Goal: Transaction & Acquisition: Book appointment/travel/reservation

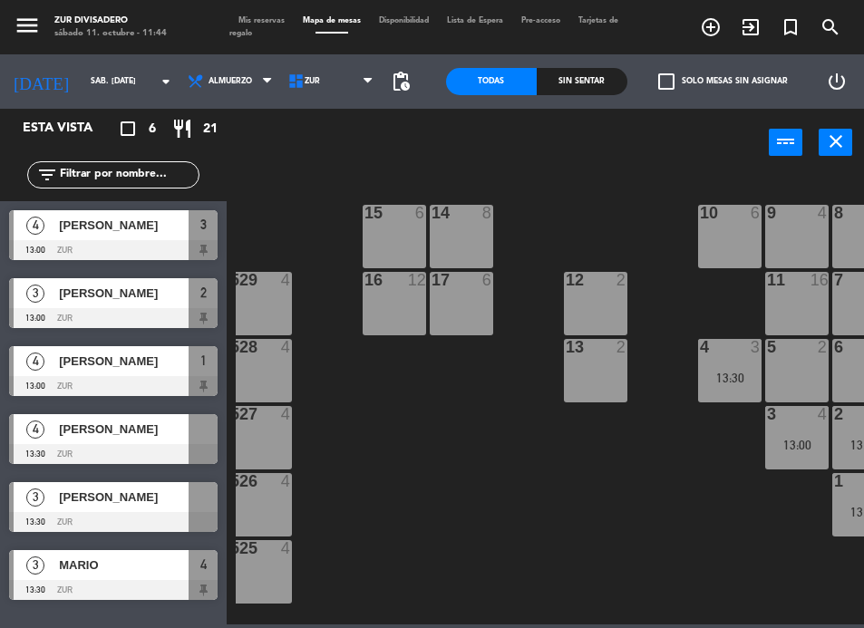
scroll to position [0, 659]
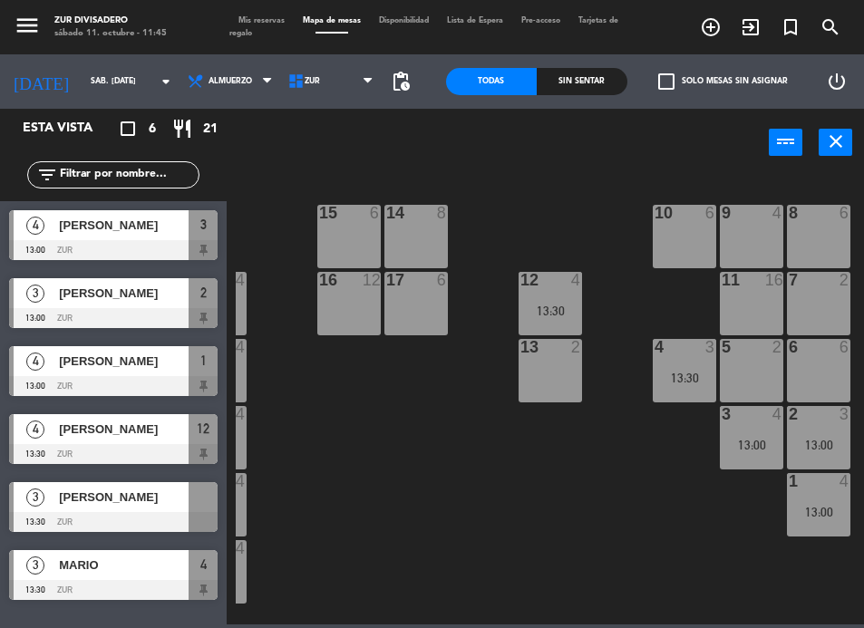
click at [265, 21] on span "Mis reservas" at bounding box center [261, 20] width 64 height 7
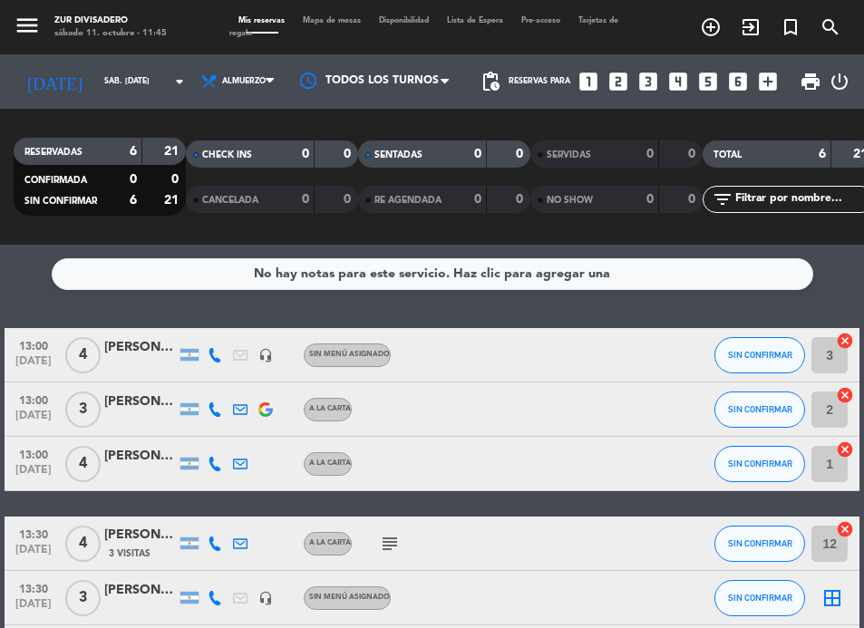
click at [697, 89] on icon "looks_5" at bounding box center [708, 82] width 24 height 24
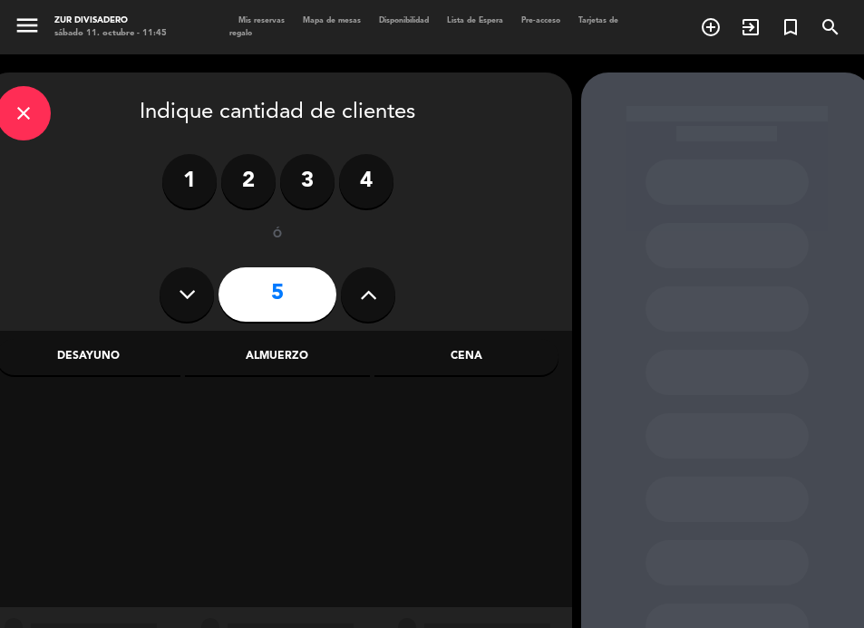
click at [289, 358] on div "Almuerzo" at bounding box center [277, 357] width 184 height 36
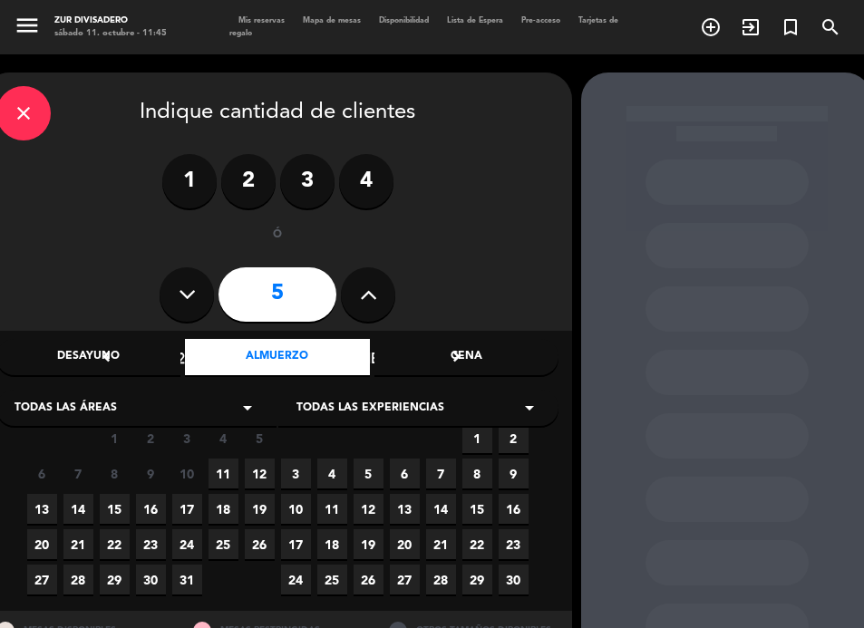
click at [224, 467] on span "11" at bounding box center [223, 473] width 30 height 30
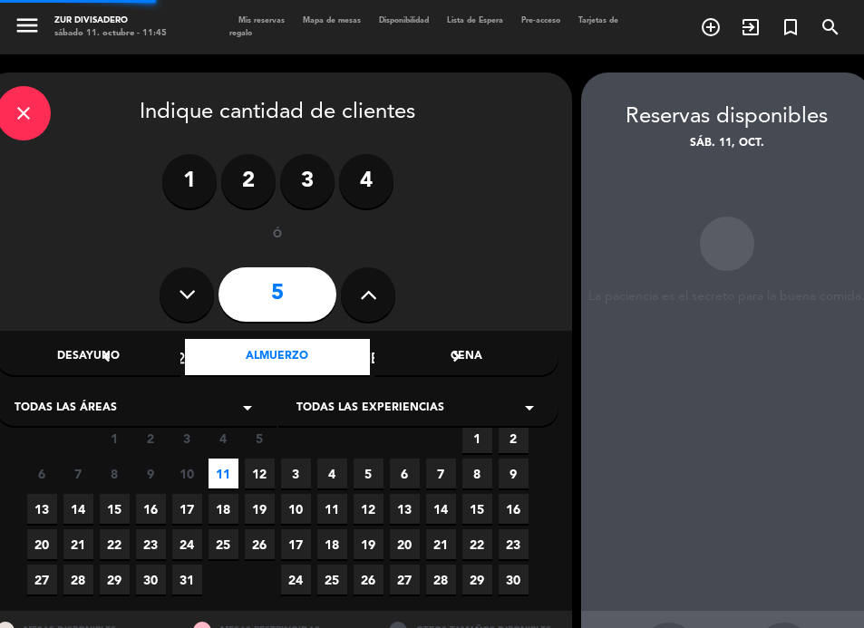
scroll to position [72, 8]
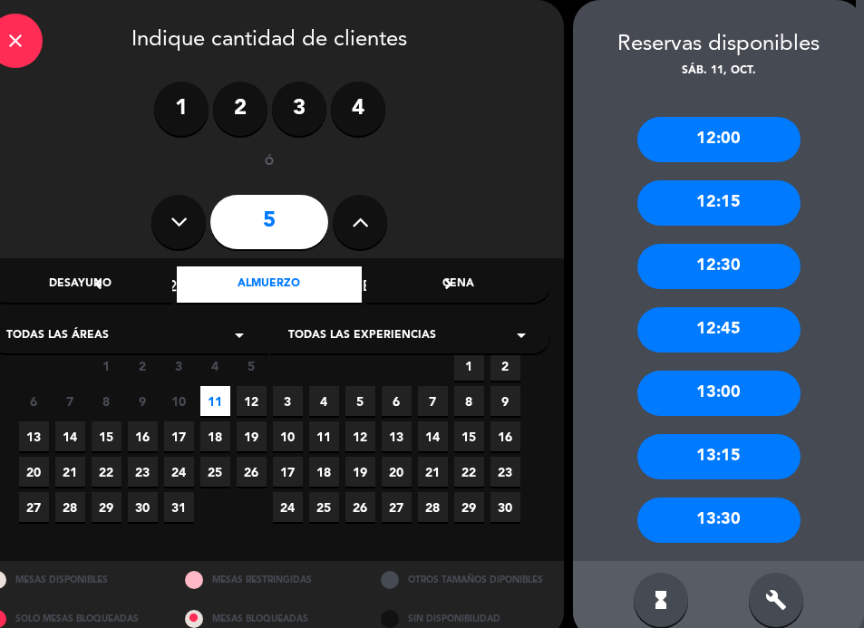
click at [749, 384] on div "13:00" at bounding box center [718, 393] width 163 height 45
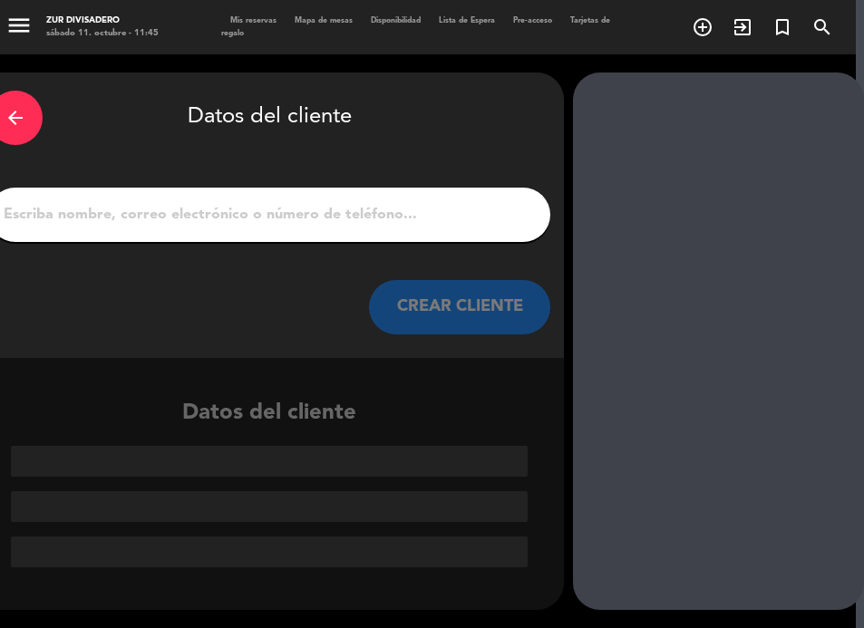
scroll to position [0, 8]
click at [163, 216] on input "1" at bounding box center [269, 214] width 535 height 25
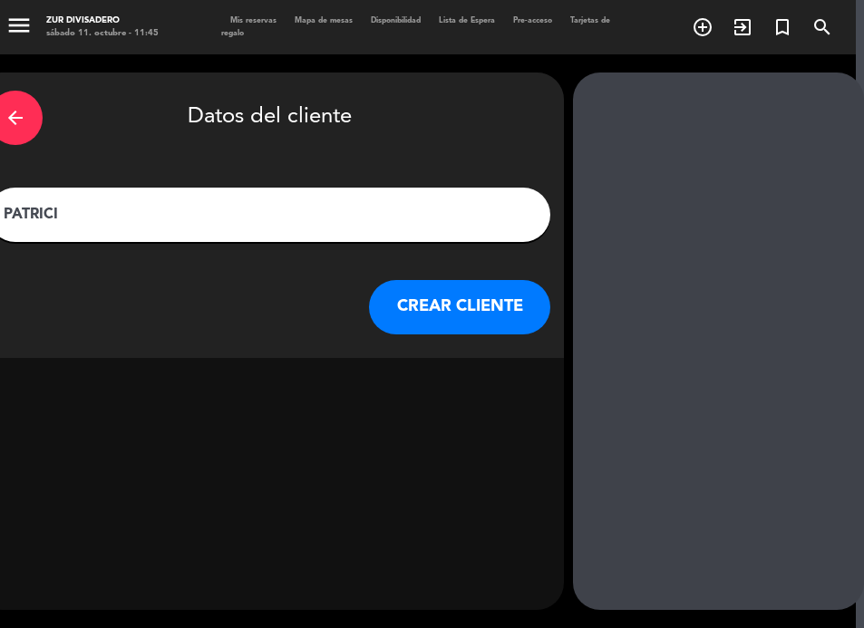
type input "[PERSON_NAME]"
click at [480, 304] on button "CREAR CLIENTE" at bounding box center [459, 307] width 181 height 54
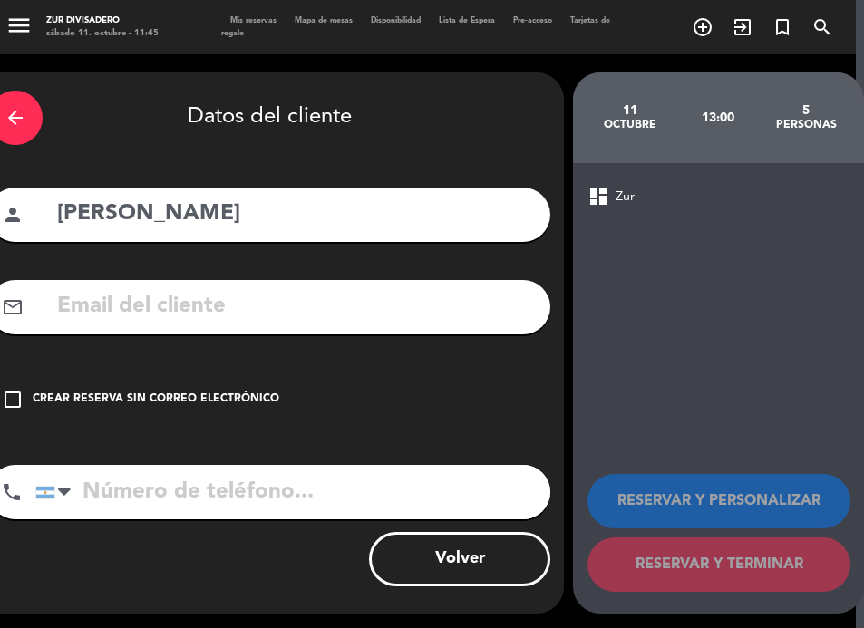
click at [124, 489] on input "tel" at bounding box center [292, 492] width 515 height 54
type input "1140249875"
click at [19, 397] on icon "check_box_outline_blank" at bounding box center [13, 400] width 22 height 22
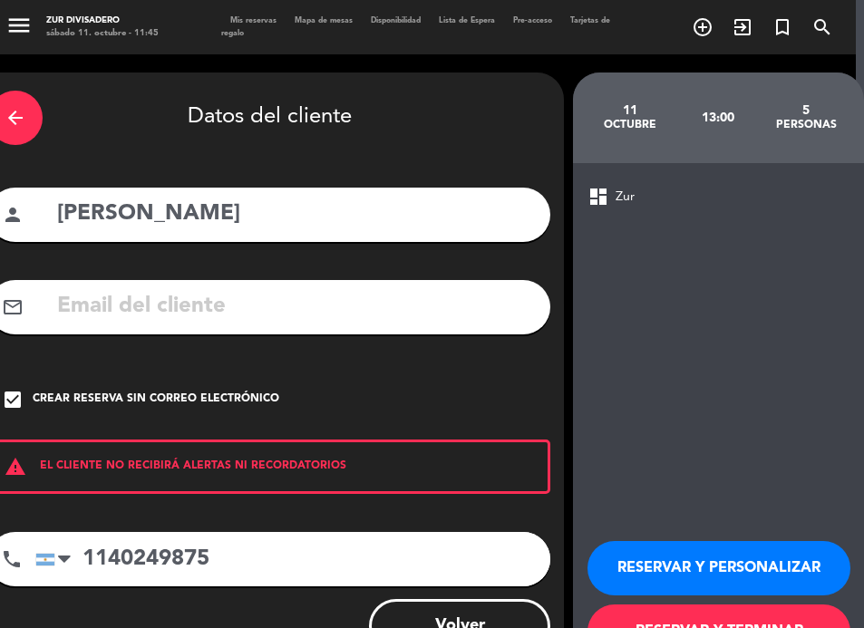
click at [725, 557] on button "RESERVAR Y PERSONALIZAR" at bounding box center [718, 568] width 263 height 54
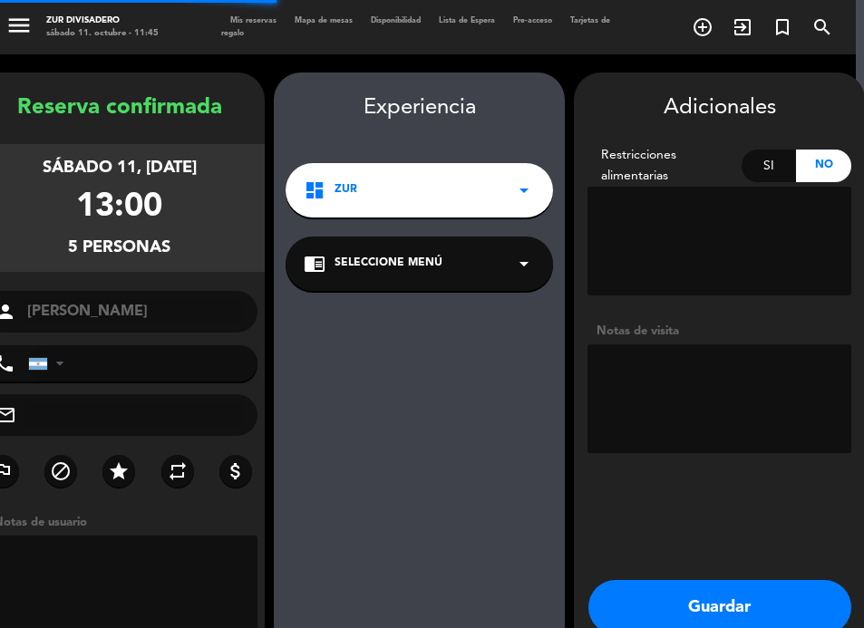
type input "[PHONE_NUMBER]"
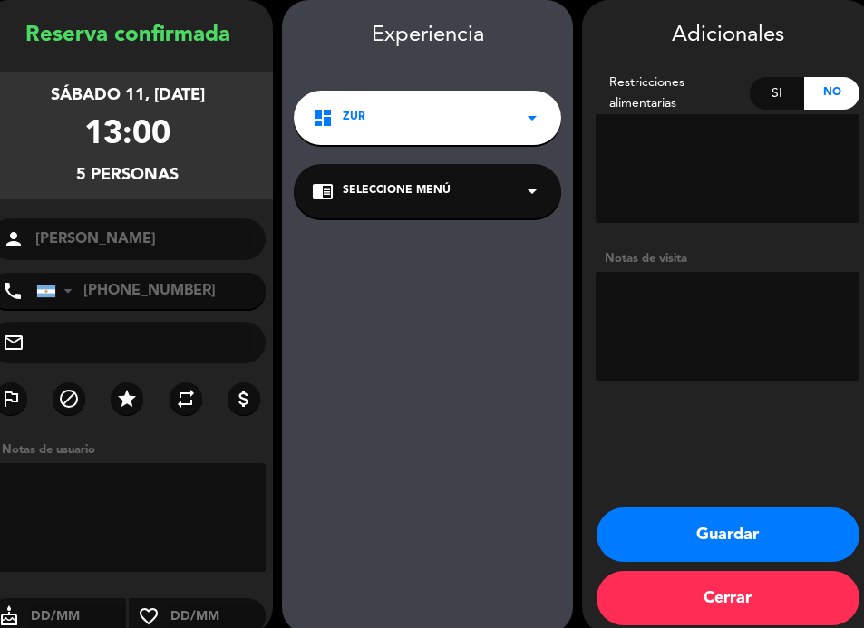
click at [725, 522] on button "Guardar" at bounding box center [727, 534] width 263 height 54
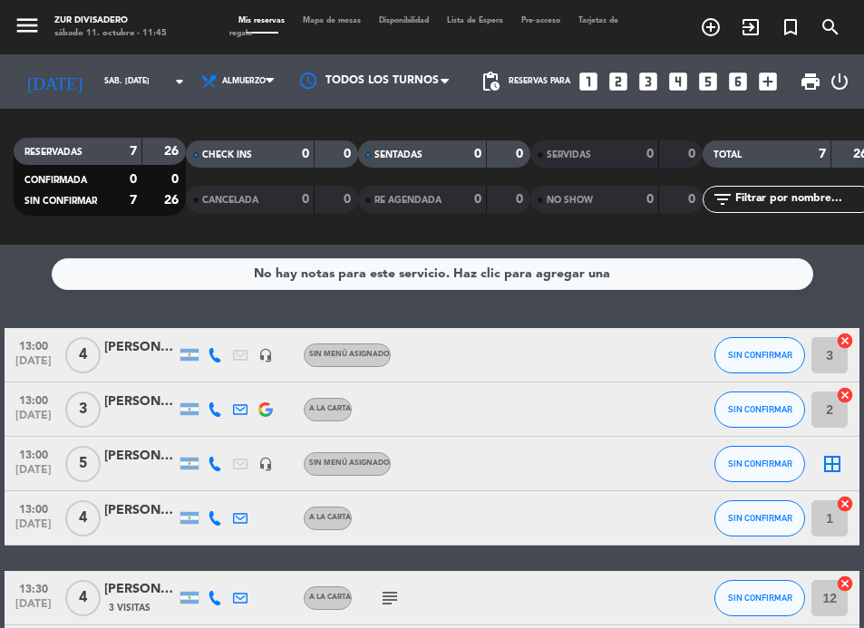
click at [342, 17] on span "Mapa de mesas" at bounding box center [332, 20] width 76 height 7
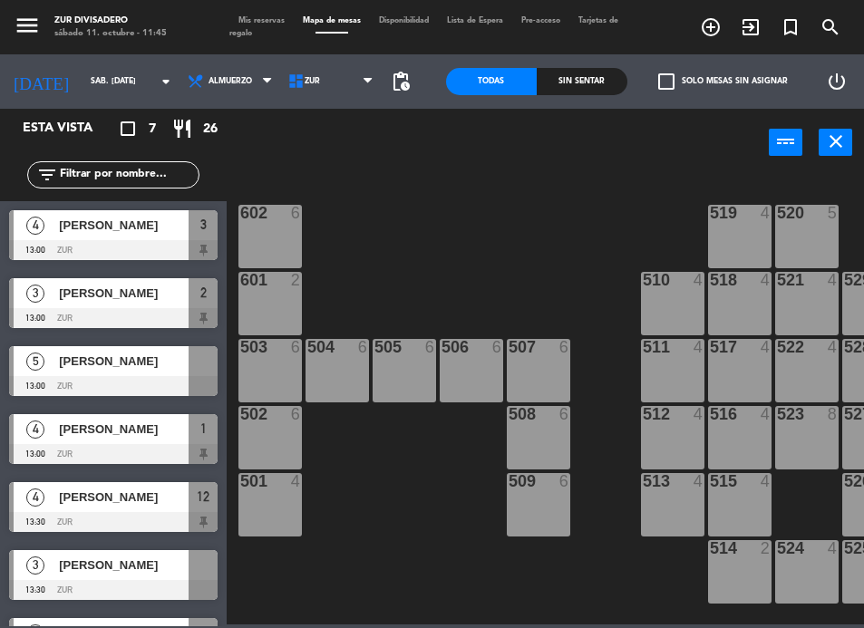
scroll to position [0, 659]
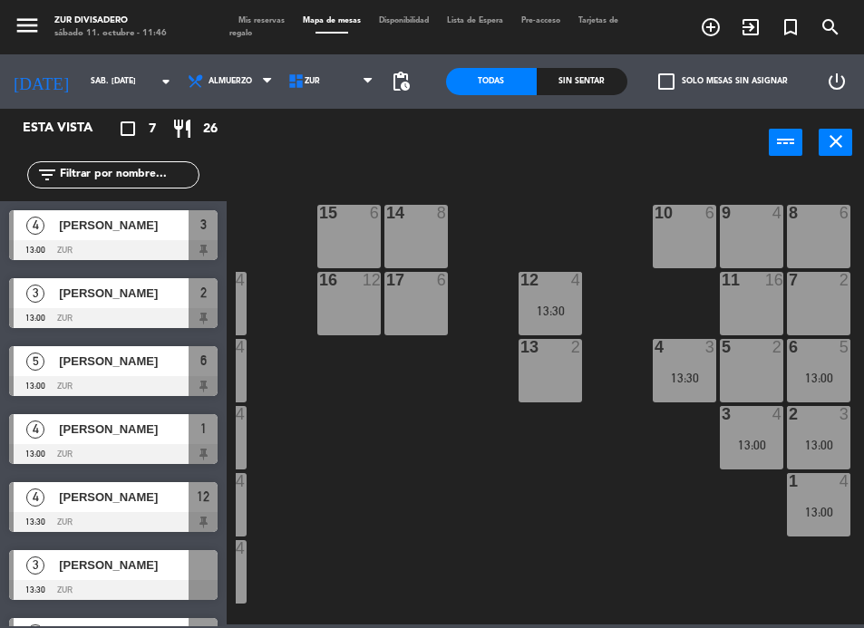
click at [262, 21] on span "Mis reservas" at bounding box center [261, 20] width 64 height 7
